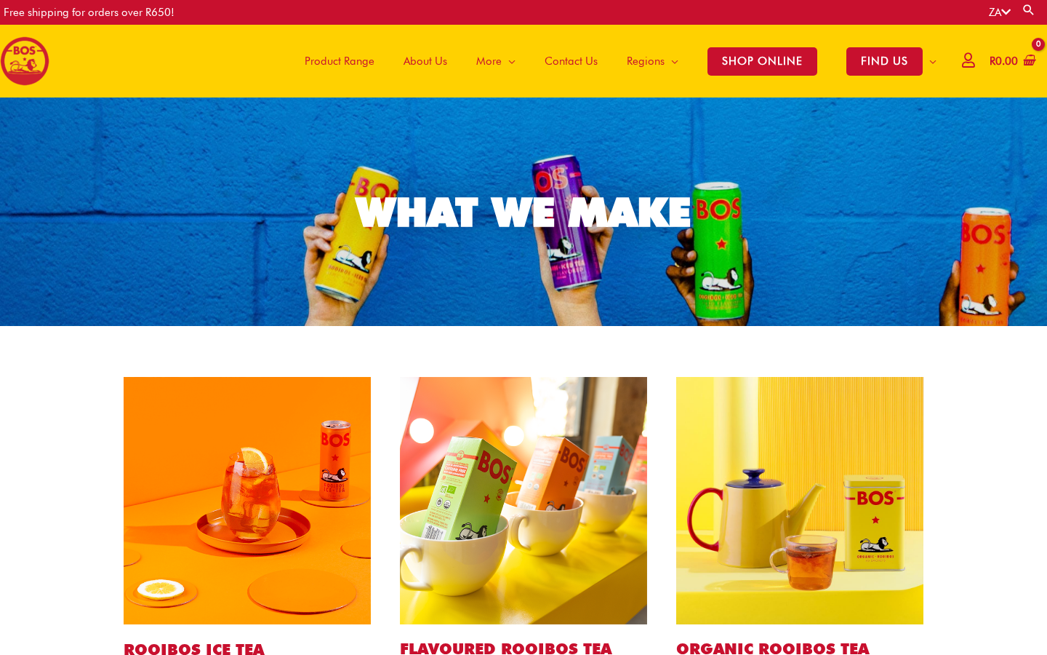
click at [575, 64] on span "Contact Us" at bounding box center [571, 61] width 53 height 44
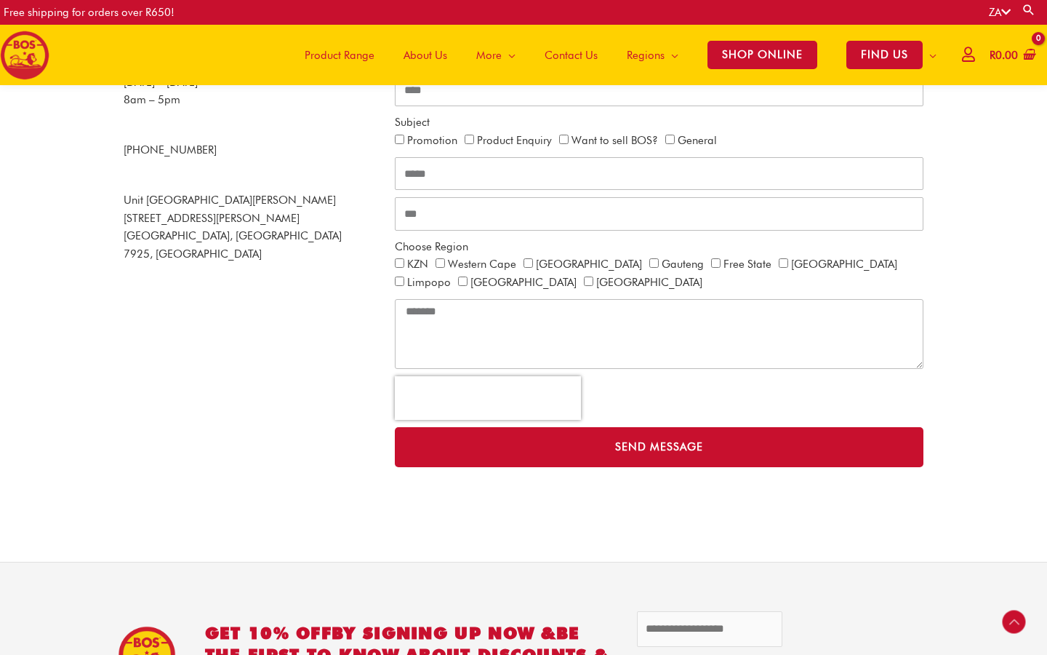
scroll to position [364, 0]
